Goal: Browse casually

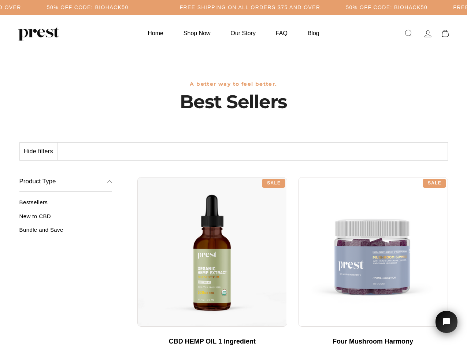
click at [234, 176] on div "**********" at bounding box center [292, 174] width 311 height 5
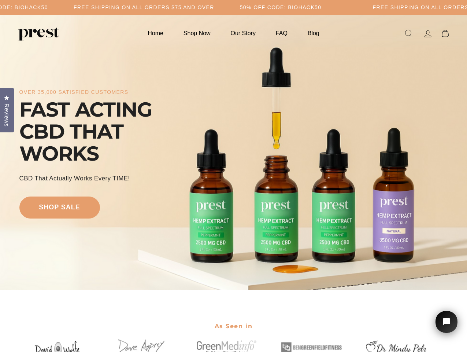
click at [234, 176] on div "over 35,000 satisfied customers FAST ACTING CBD THAT WORKS CBD That Actually Wo…" at bounding box center [233, 152] width 429 height 216
click at [214, 7] on h5 "Free Shipping on all orders $75 and over" at bounding box center [144, 7] width 141 height 6
click at [234, 153] on div "over 35,000 satisfied customers FAST ACTING CBD THAT WORKS CBD That Actually Wo…" at bounding box center [233, 152] width 429 height 216
click at [7, 109] on span "Reviews" at bounding box center [7, 114] width 10 height 23
click at [447, 322] on icon "Open chat widget" at bounding box center [450, 321] width 11 height 11
